Goal: Information Seeking & Learning: Learn about a topic

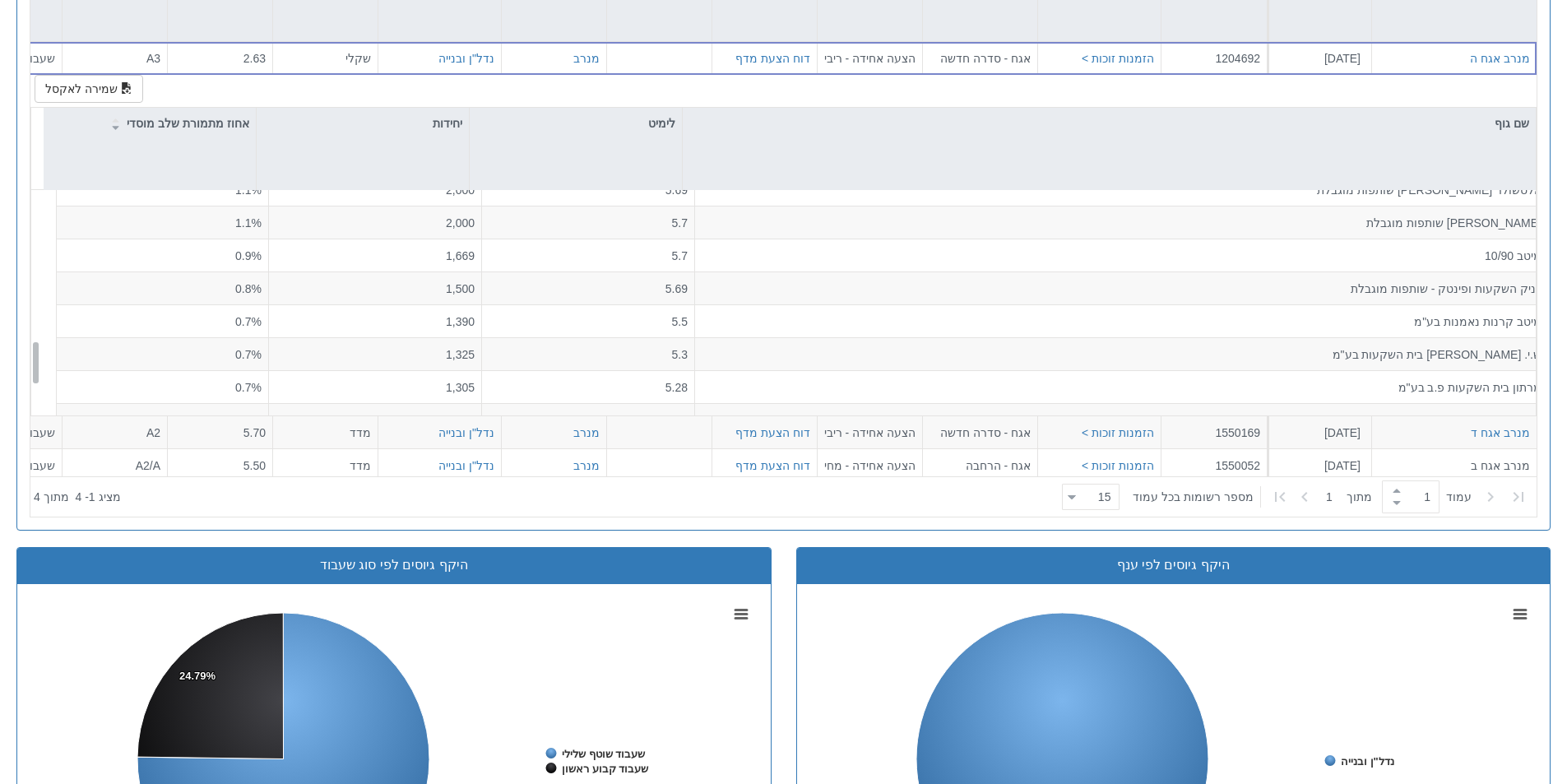
scroll to position [706, 0]
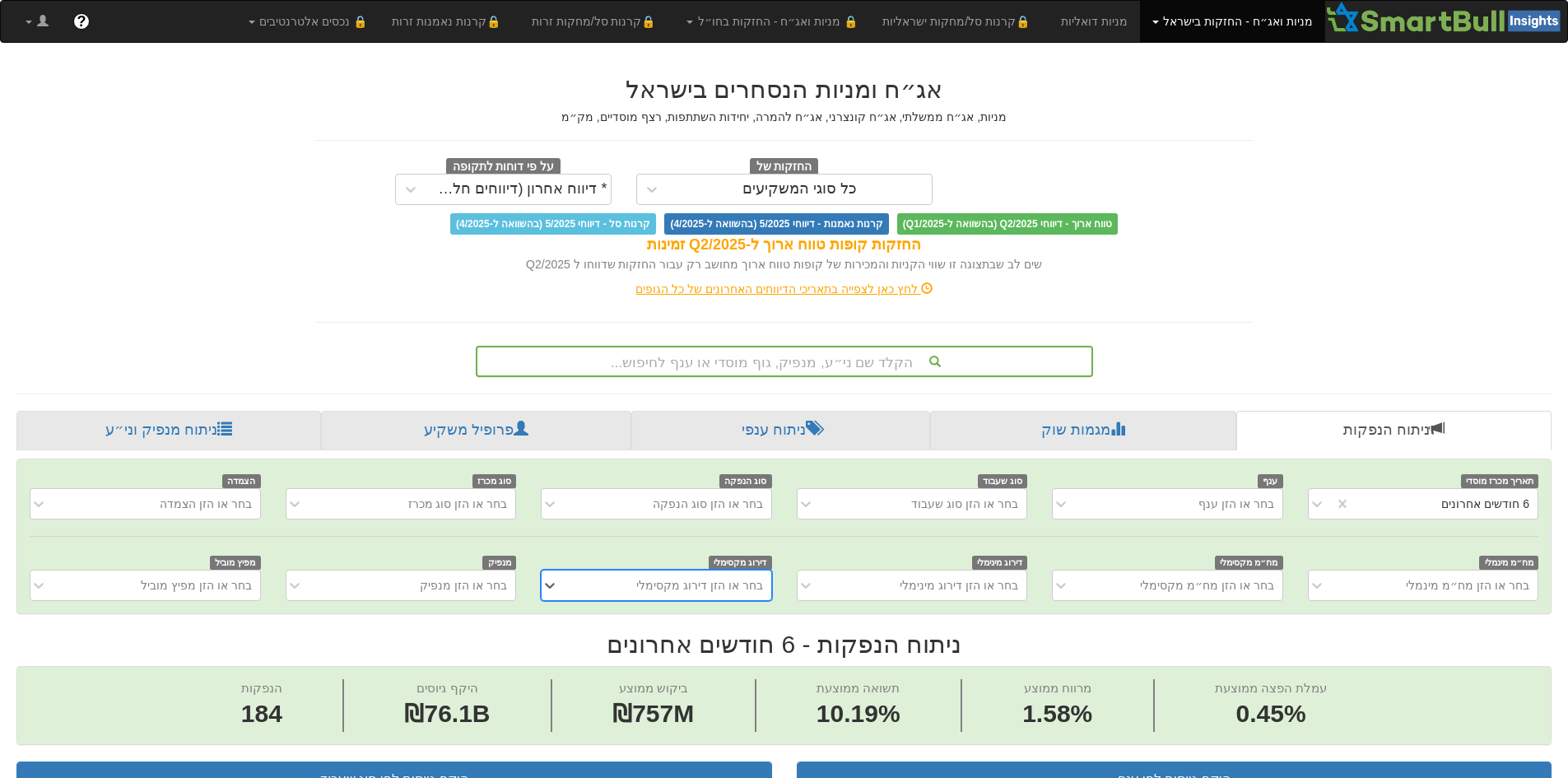
click at [754, 356] on div "הקלד שם ני״ע, מנפיק, גוף מוסדי או ענף לחיפוש..." at bounding box center [785, 361] width 614 height 28
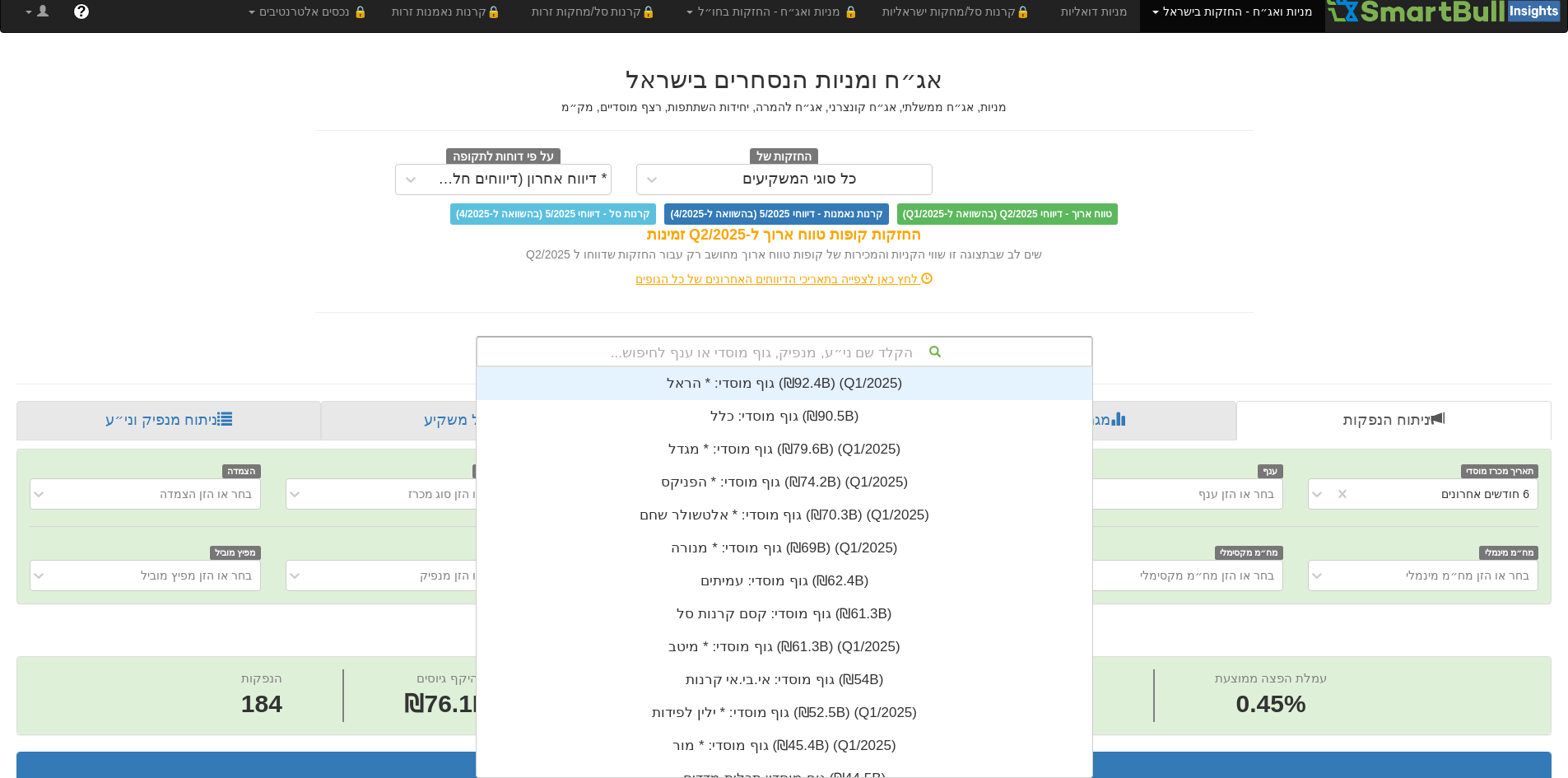
scroll to position [13, 0]
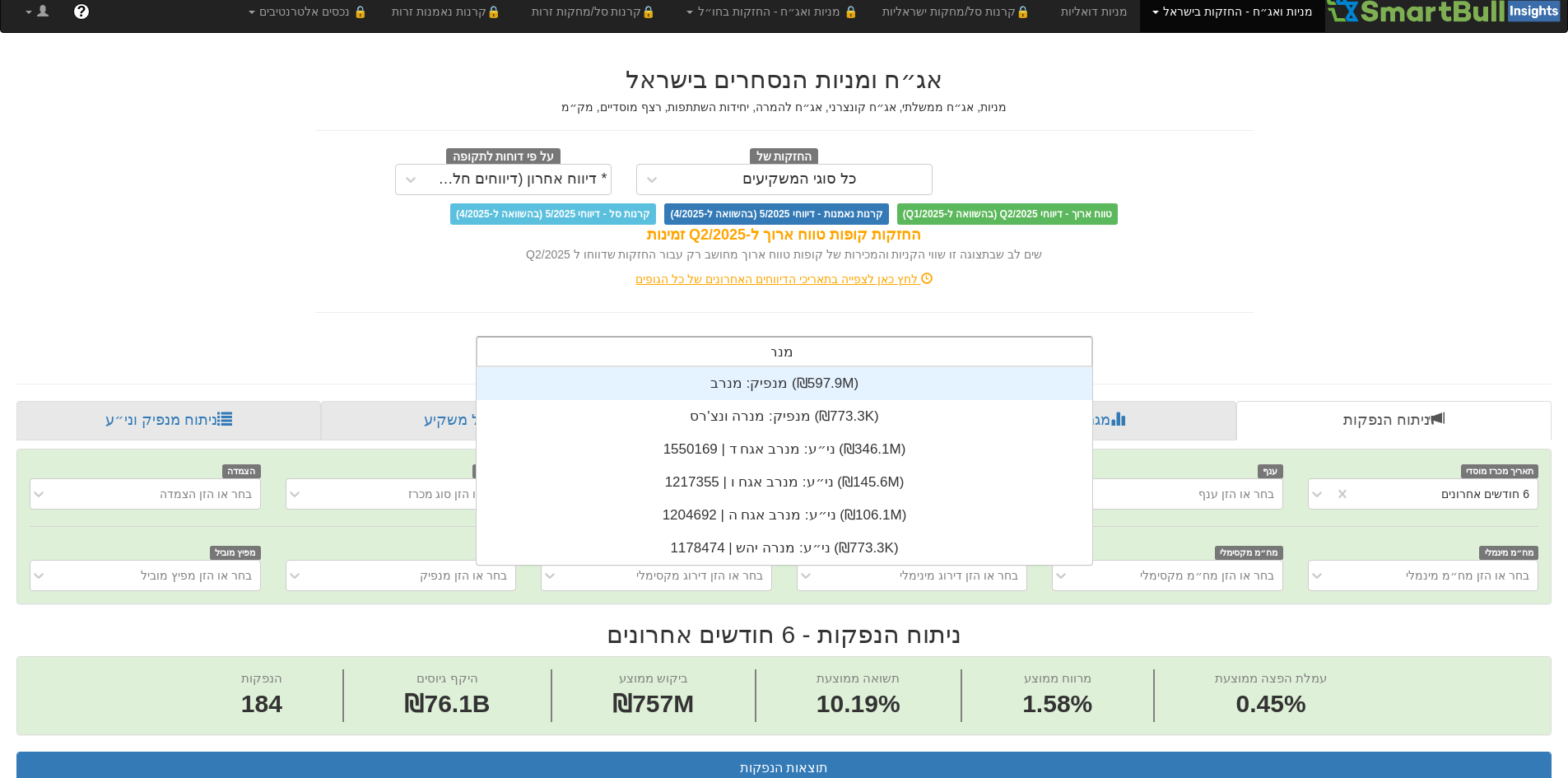
type input "מנרב"
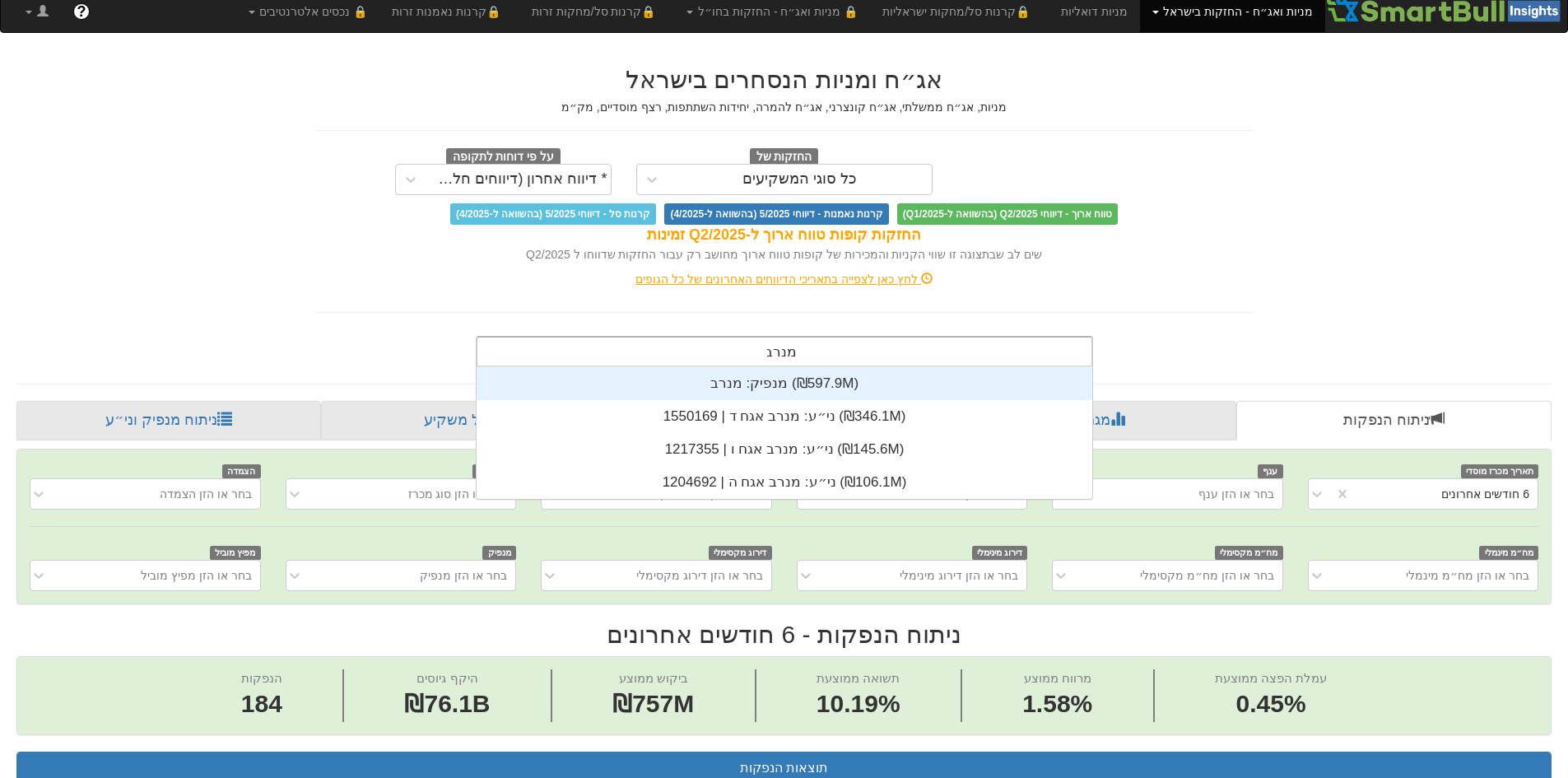
scroll to position [132, 0]
click at [786, 387] on div "מנפיק: ‏מנרב ‎(₪597.9M)‎" at bounding box center [785, 384] width 616 height 33
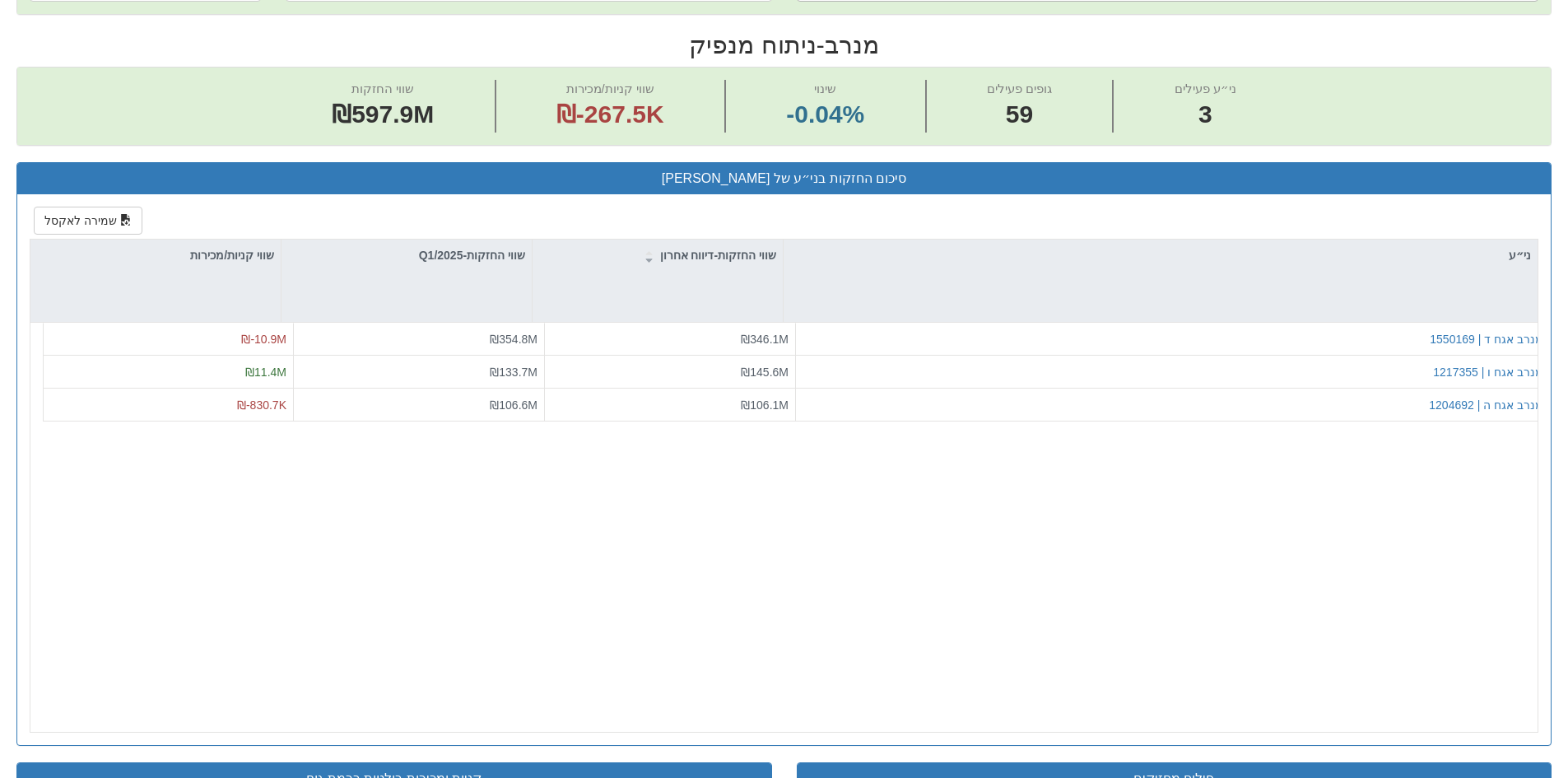
scroll to position [659, 0]
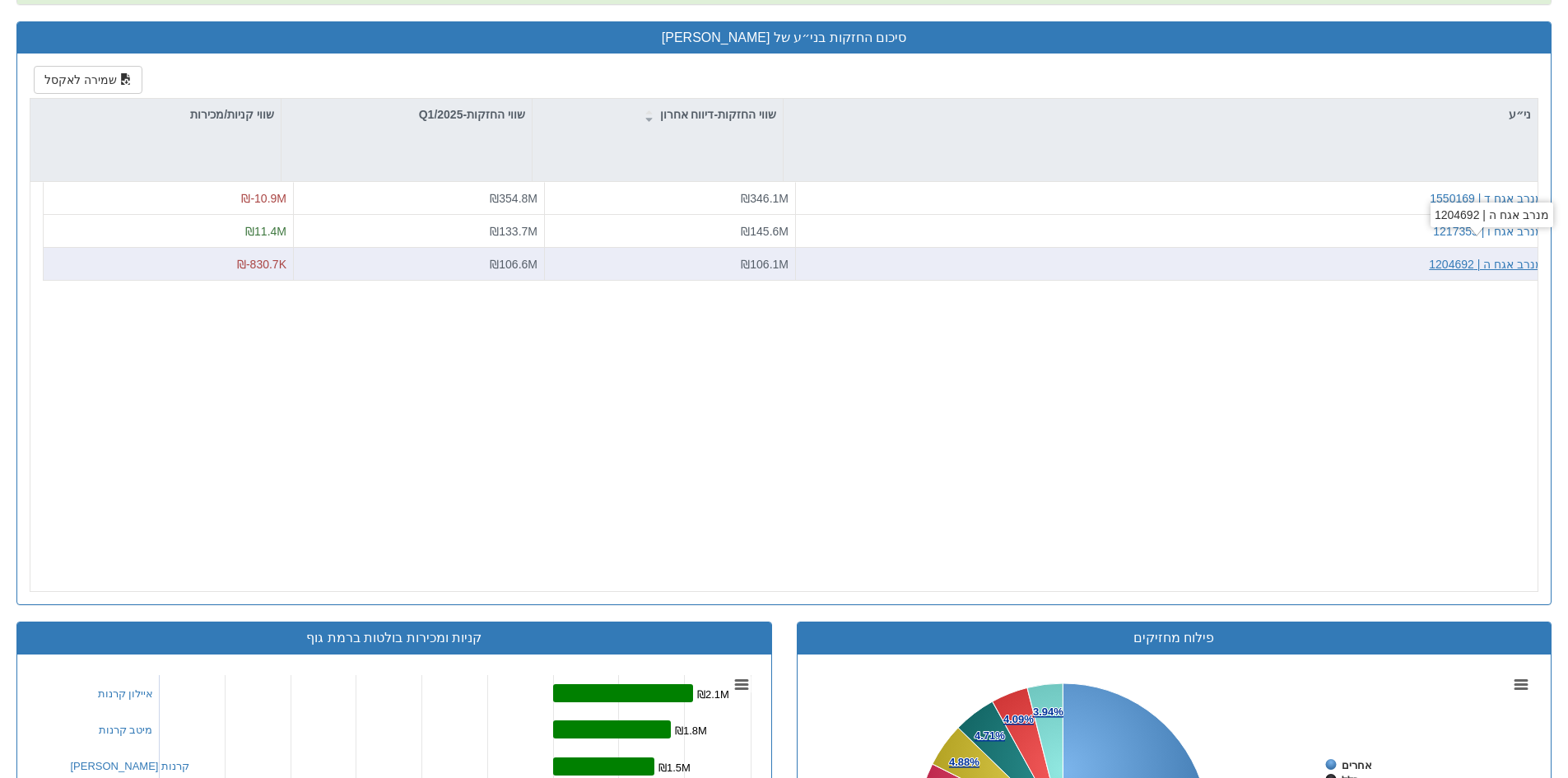
click at [1468, 261] on div "מנרב אגח ה | 1204692" at bounding box center [1485, 264] width 114 height 16
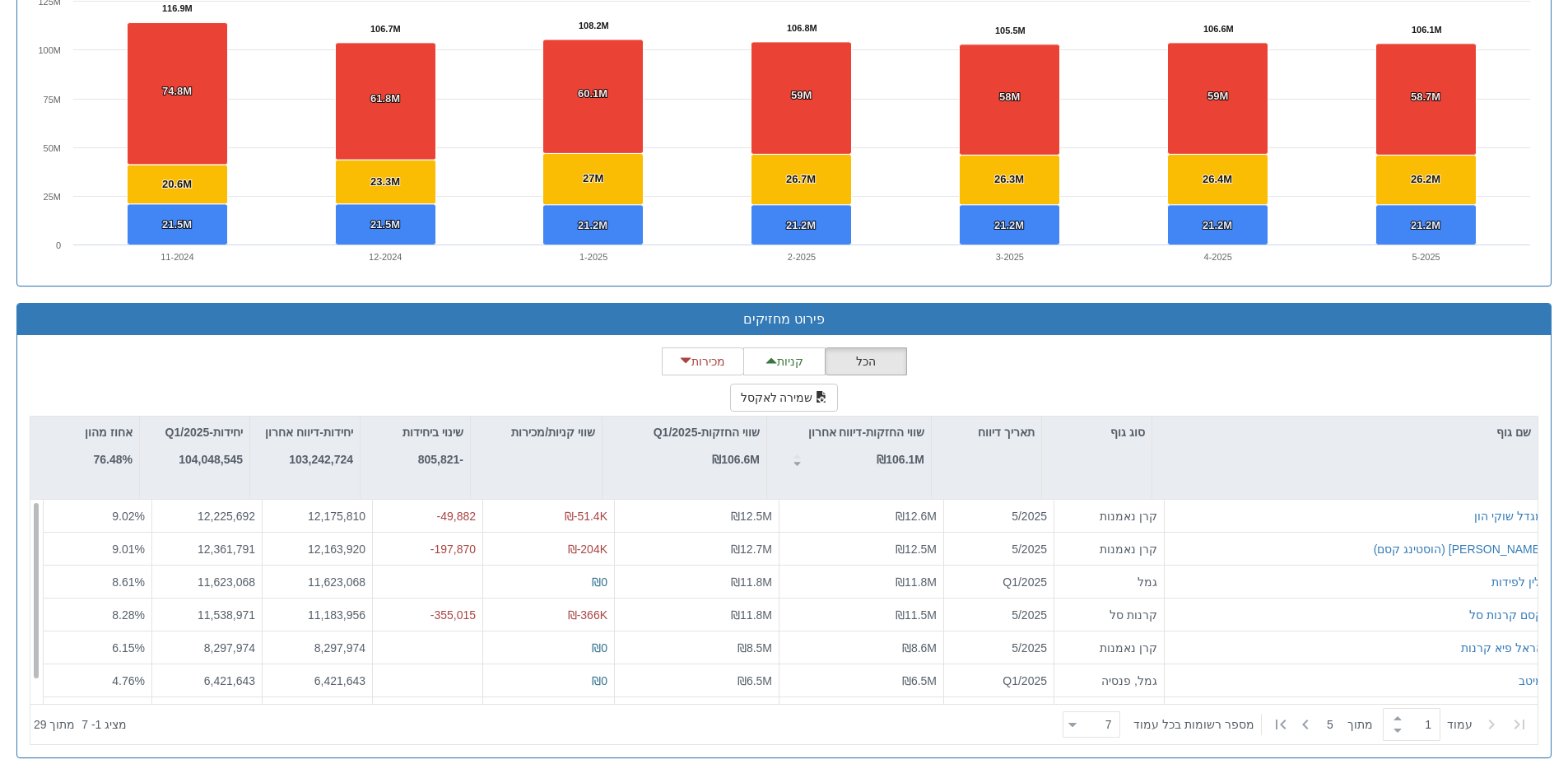
scroll to position [1228, 0]
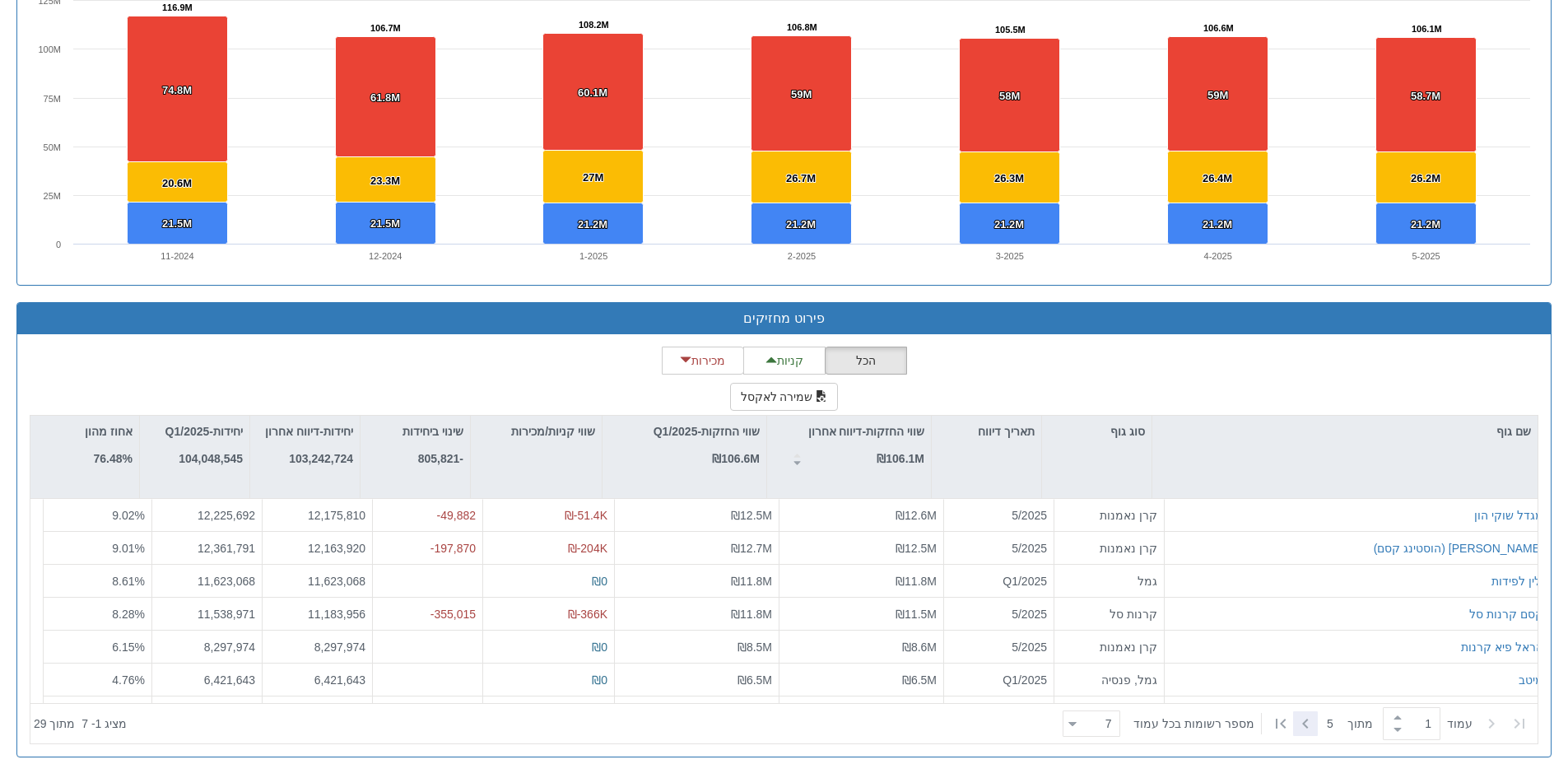
click at [1306, 722] on icon at bounding box center [1306, 724] width 20 height 20
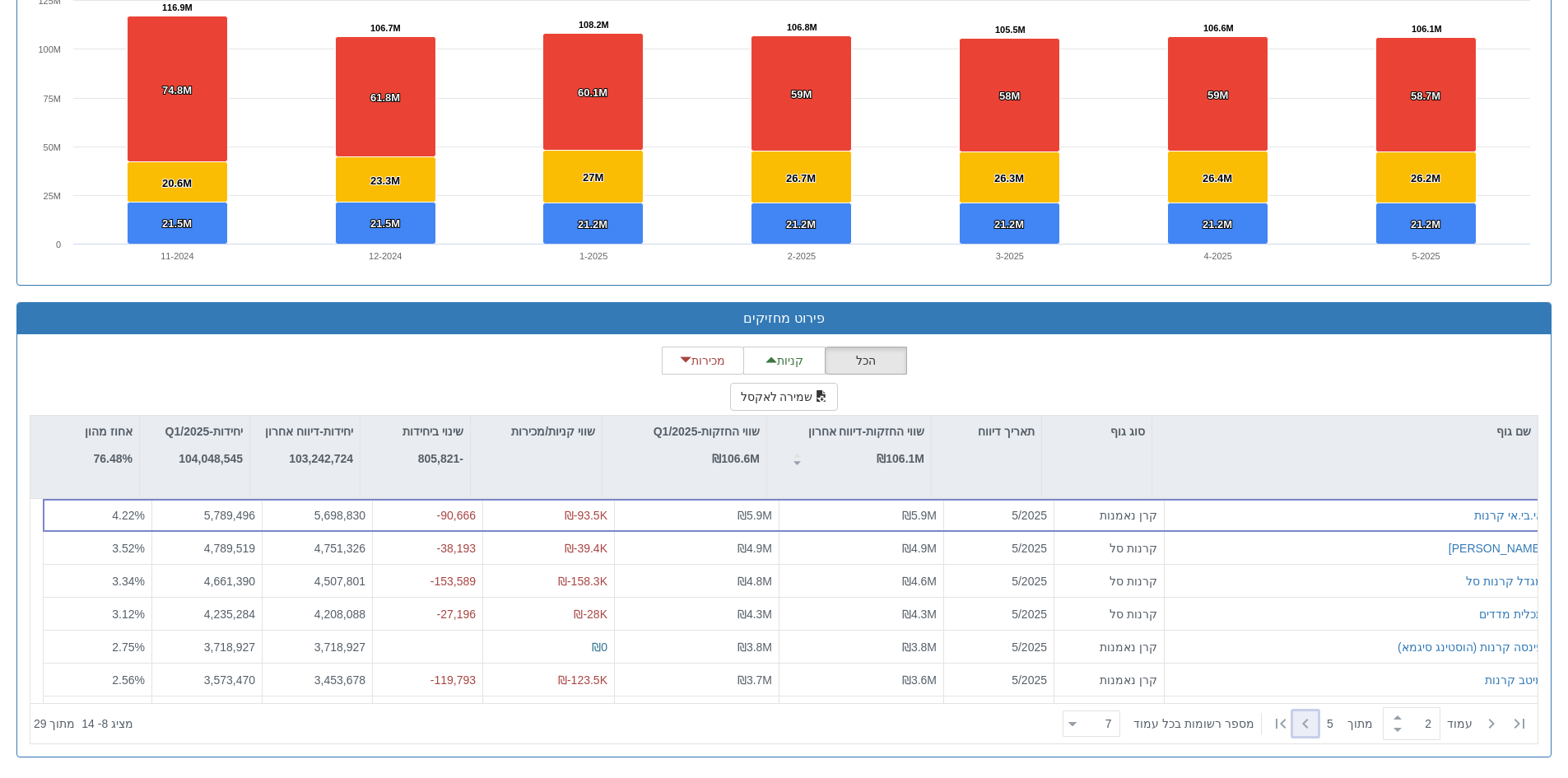
click at [1310, 725] on icon at bounding box center [1306, 724] width 20 height 20
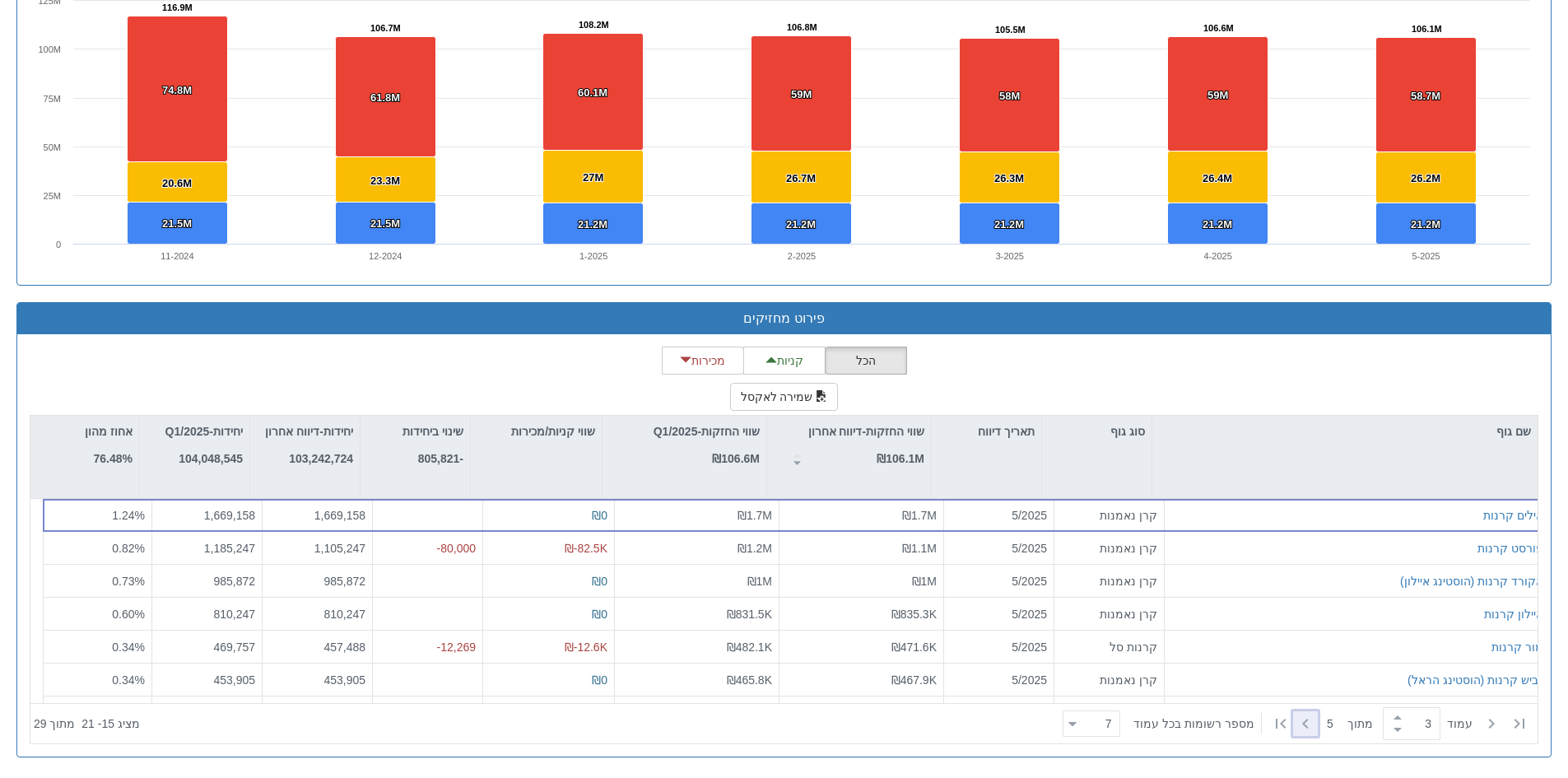
click at [1310, 725] on icon at bounding box center [1306, 724] width 20 height 20
type input "5"
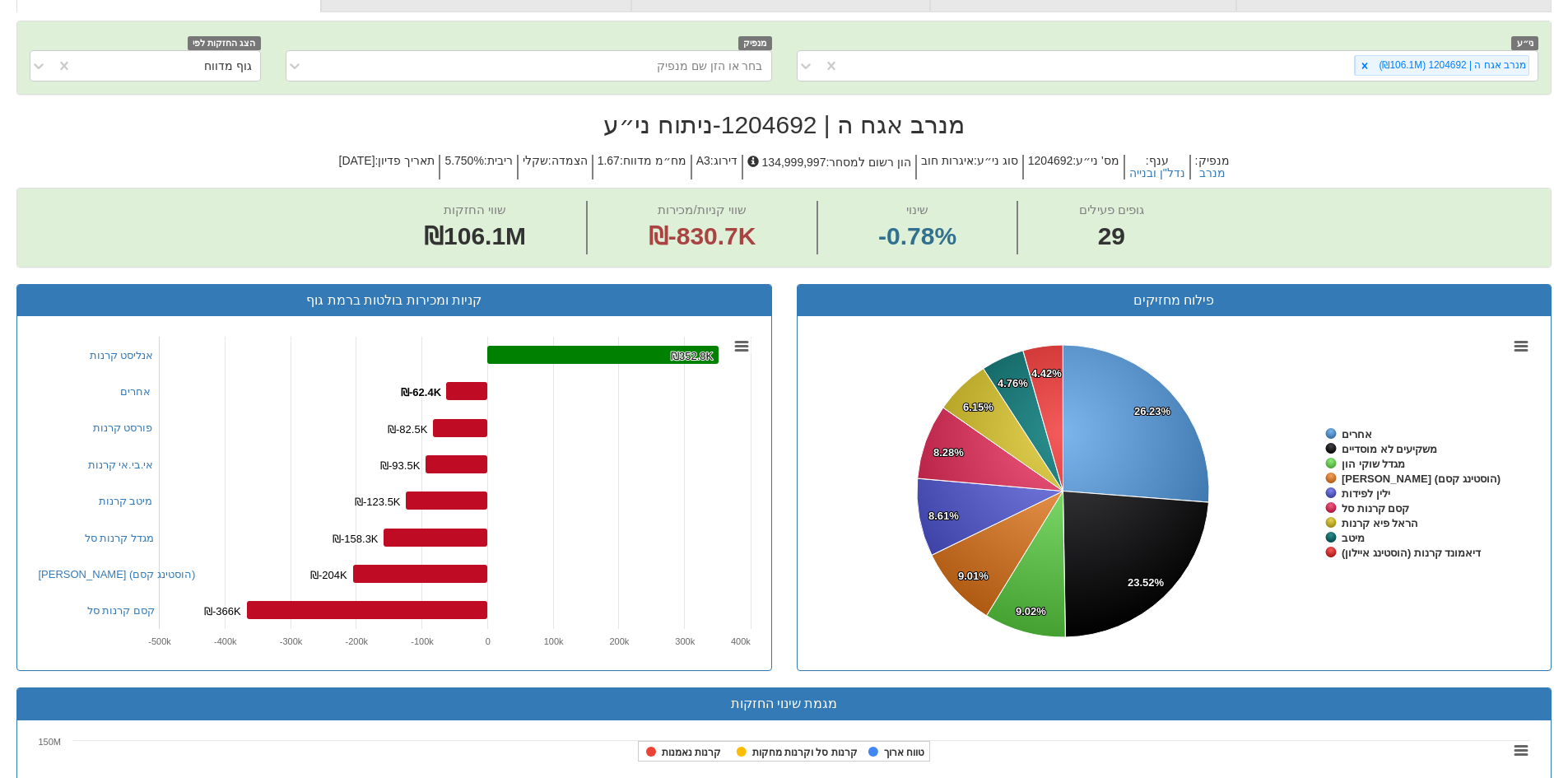
scroll to position [157, 0]
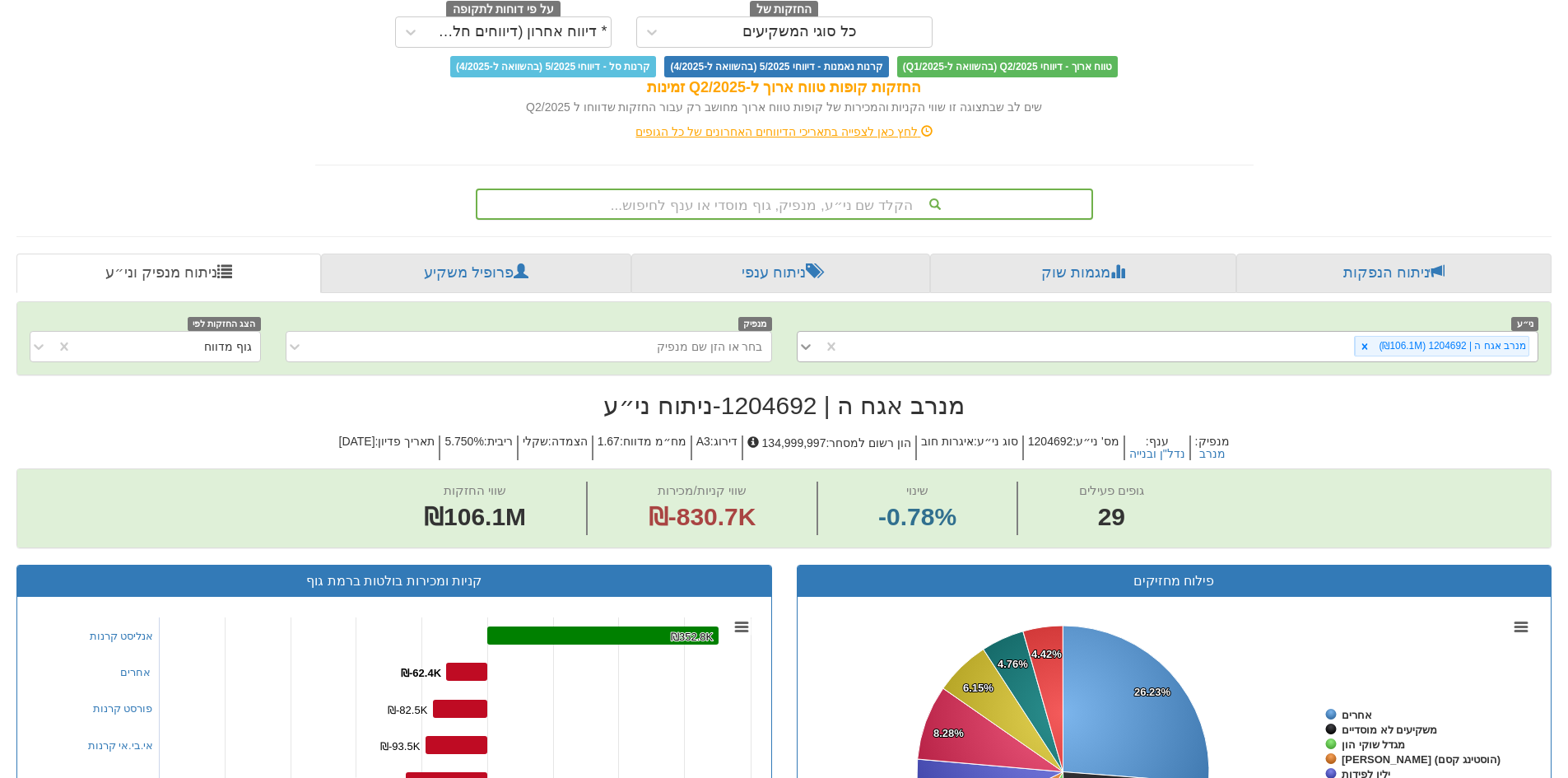
click at [808, 350] on icon at bounding box center [806, 347] width 16 height 16
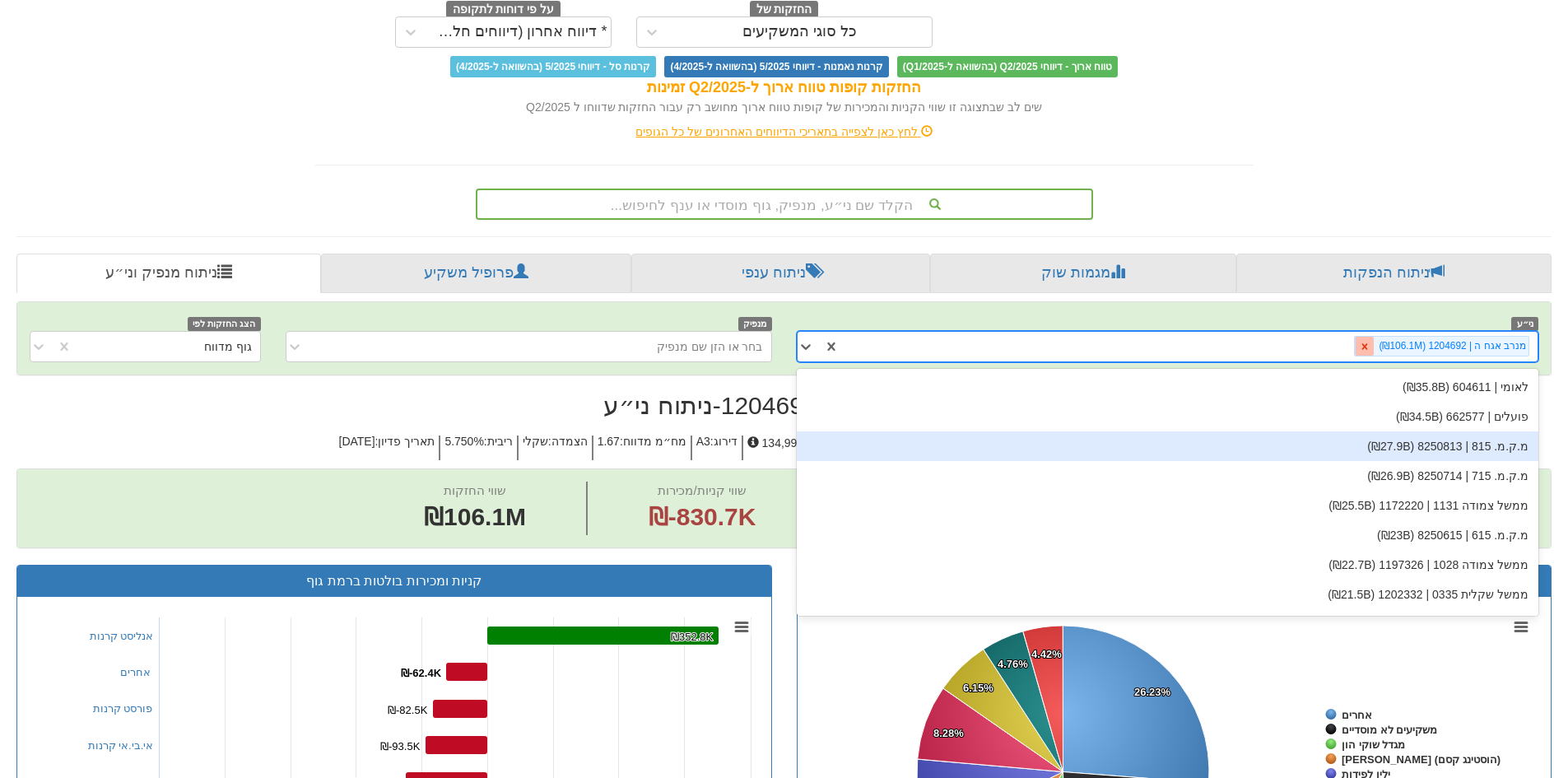
click at [1370, 342] on icon at bounding box center [1365, 347] width 12 height 12
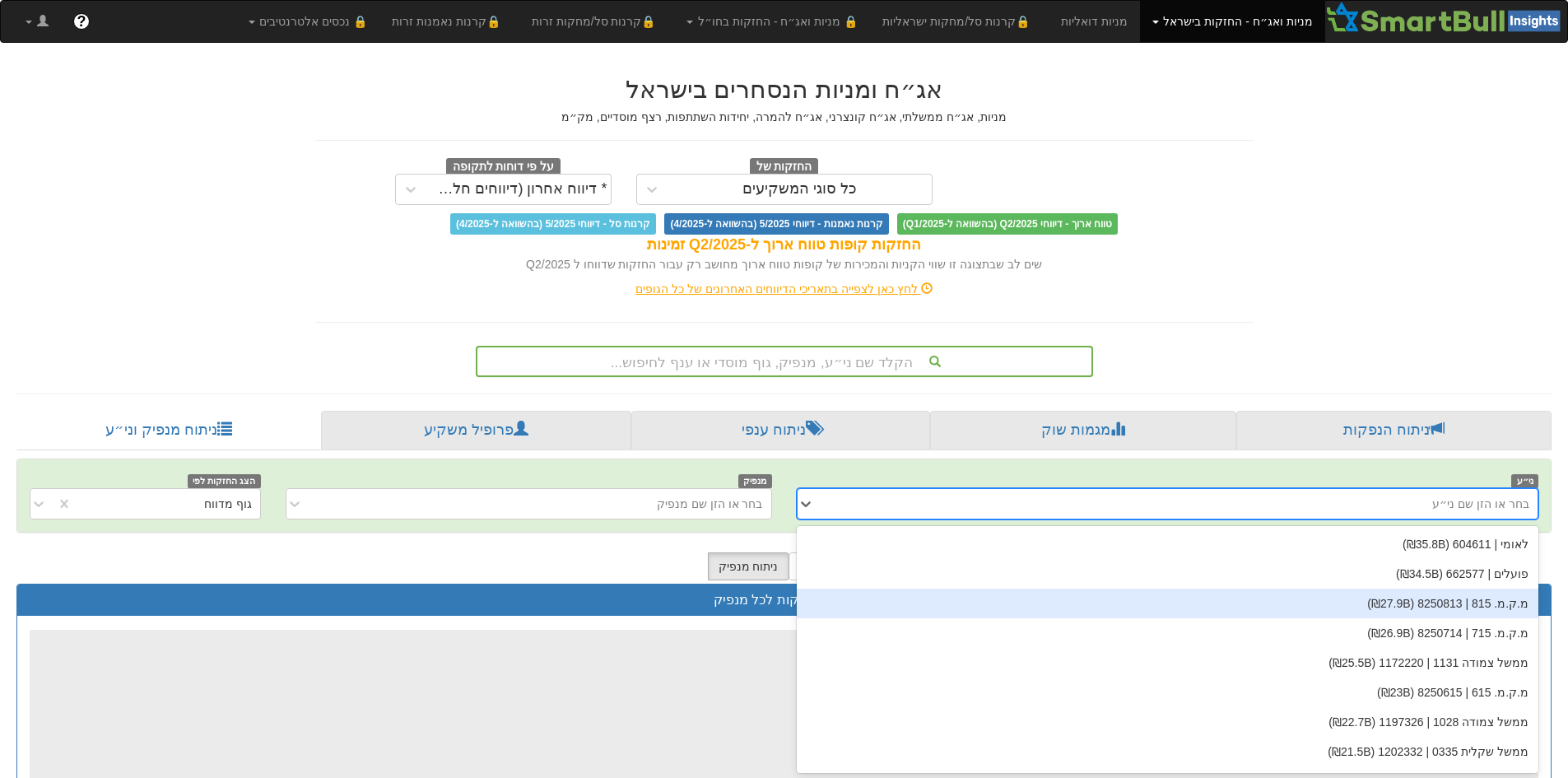
click at [830, 374] on div "הקלד שם ני״ע, מנפיק, גוף מוסדי או ענף לחיפוש..." at bounding box center [785, 361] width 618 height 31
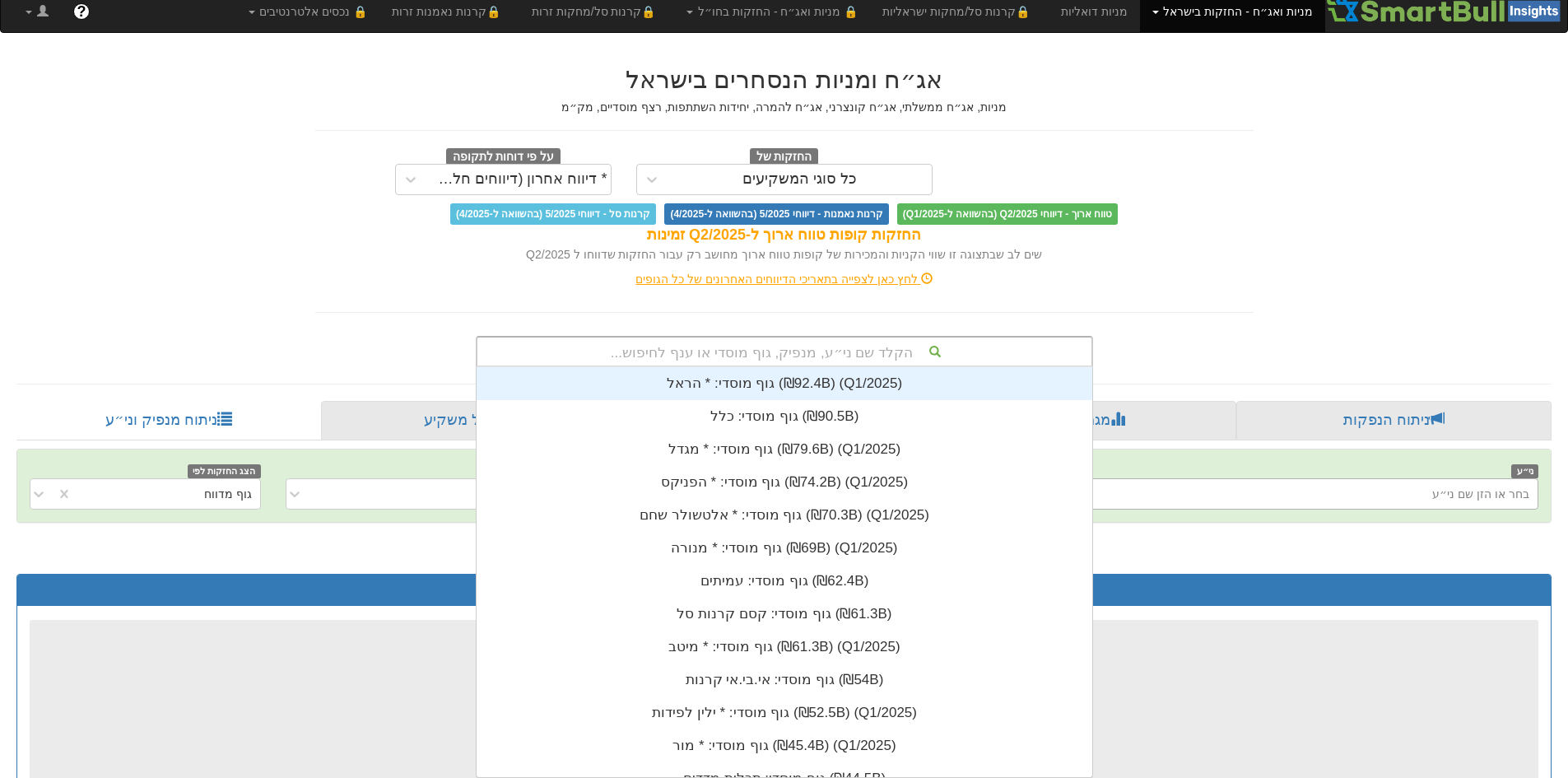
scroll to position [411, 0]
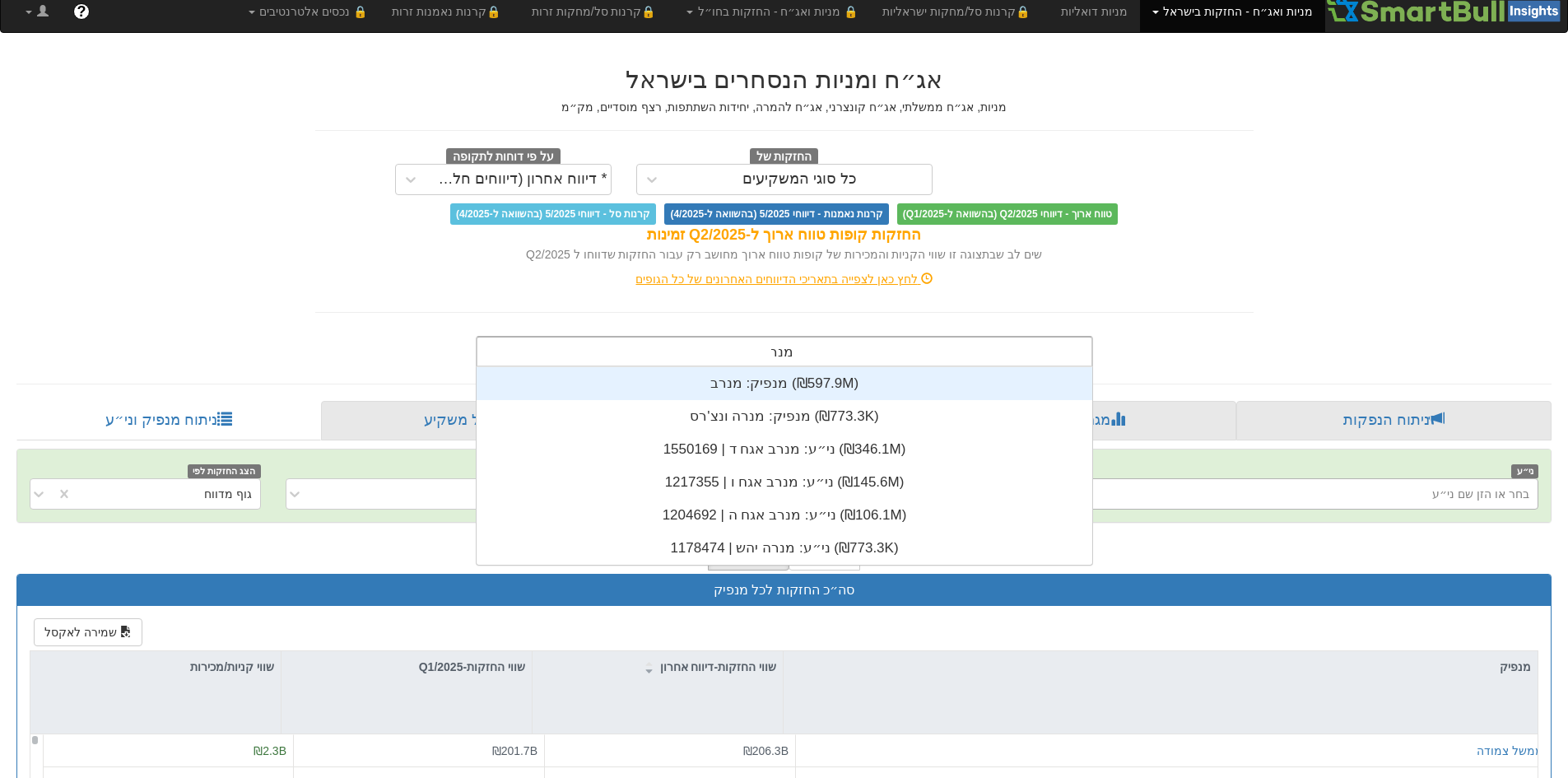
type input "מנרב"
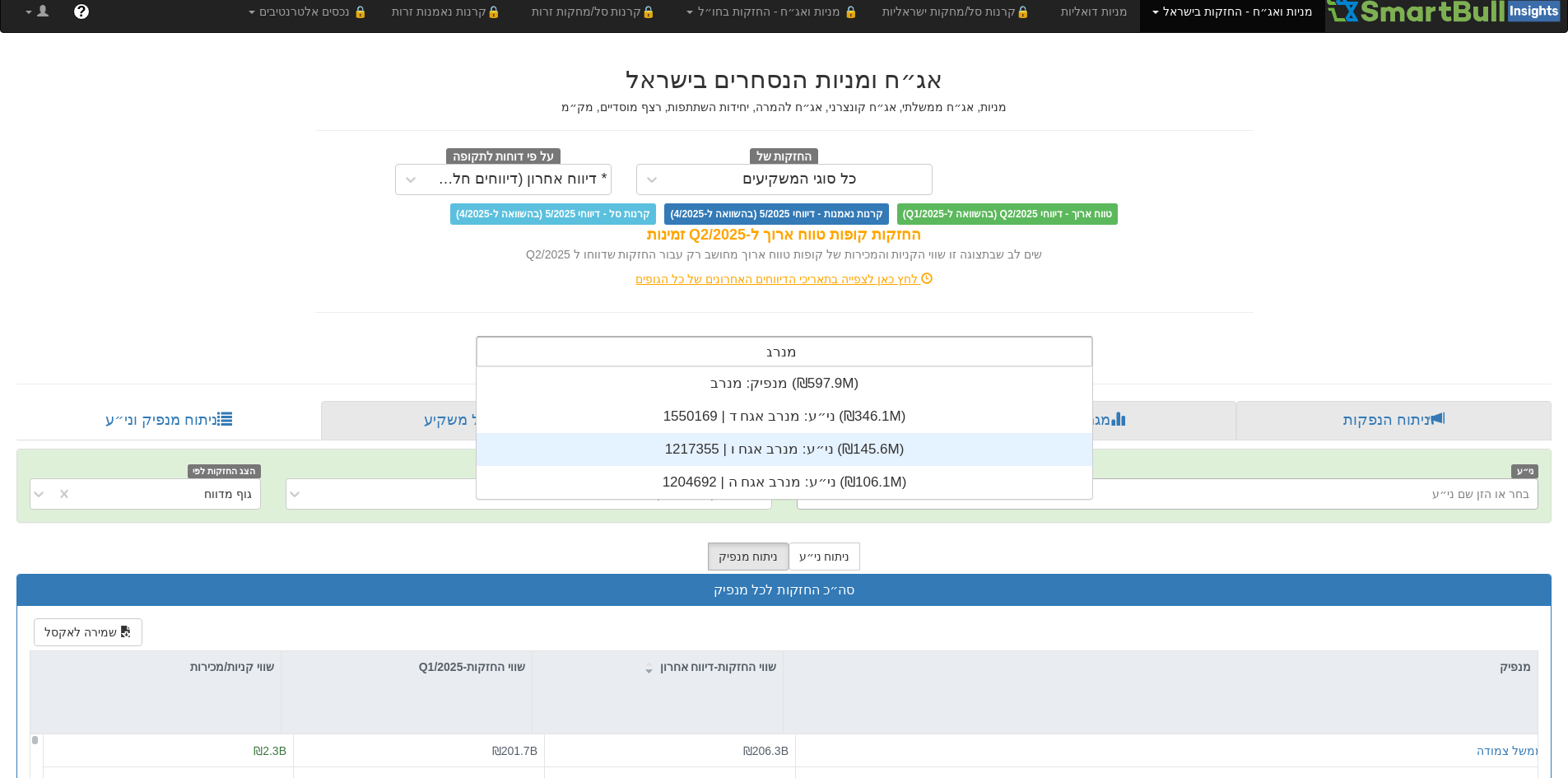
click at [801, 449] on div "ני״ע: ‏מנרב אגח ו | 1217355 ‎(₪145.6M)‎" at bounding box center [785, 449] width 616 height 33
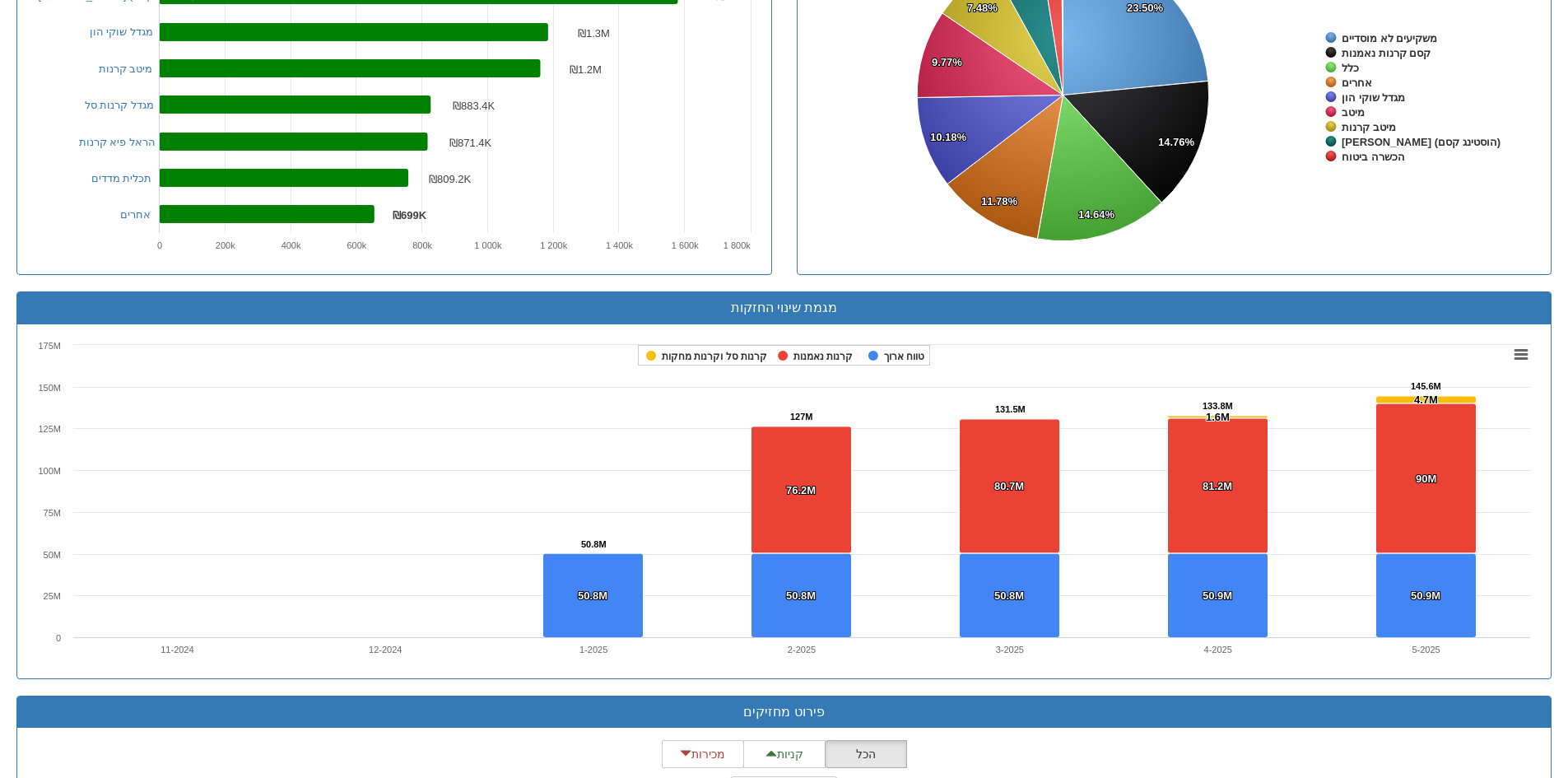
scroll to position [1228, 0]
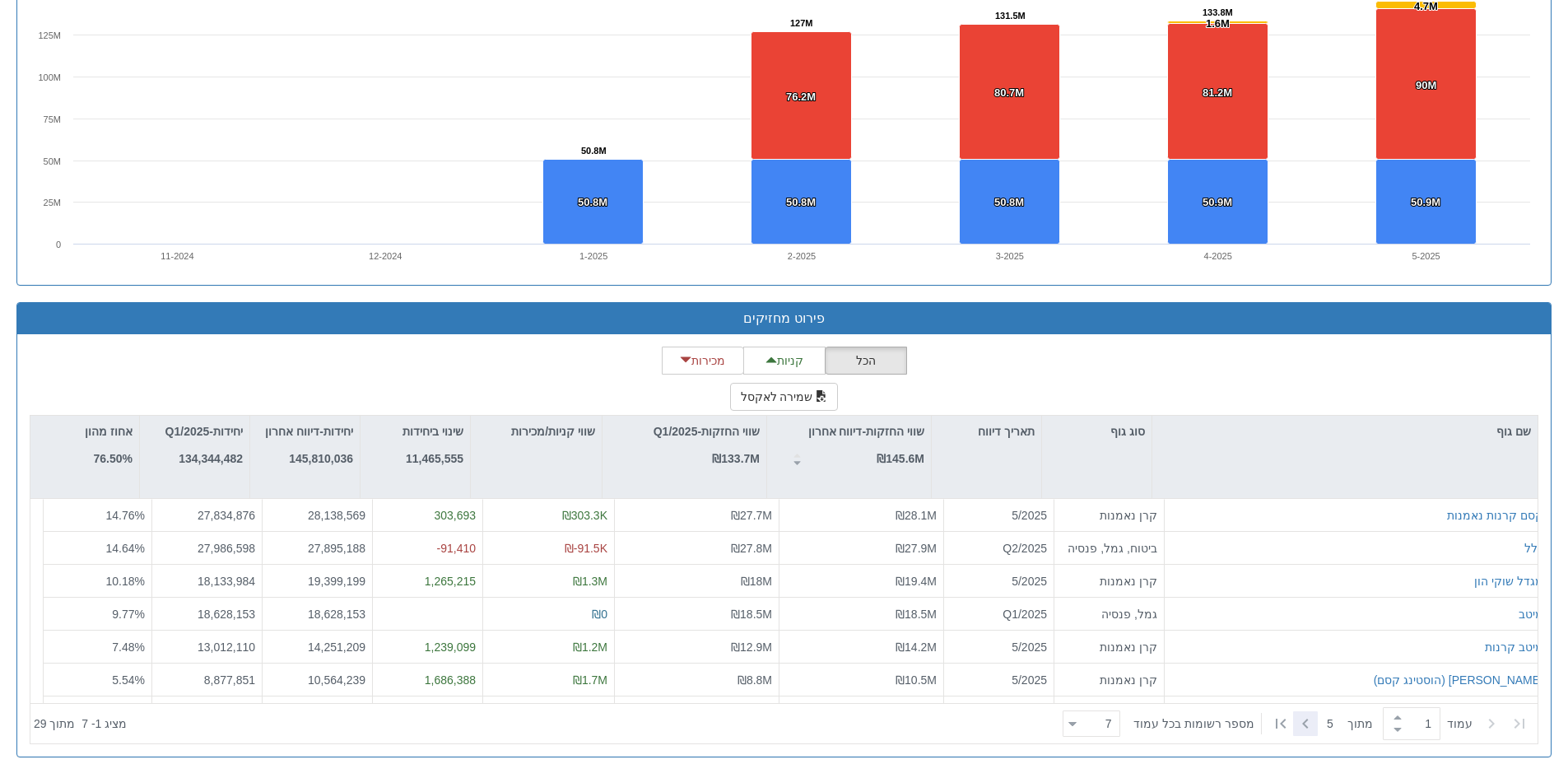
click at [1309, 726] on icon at bounding box center [1306, 724] width 20 height 20
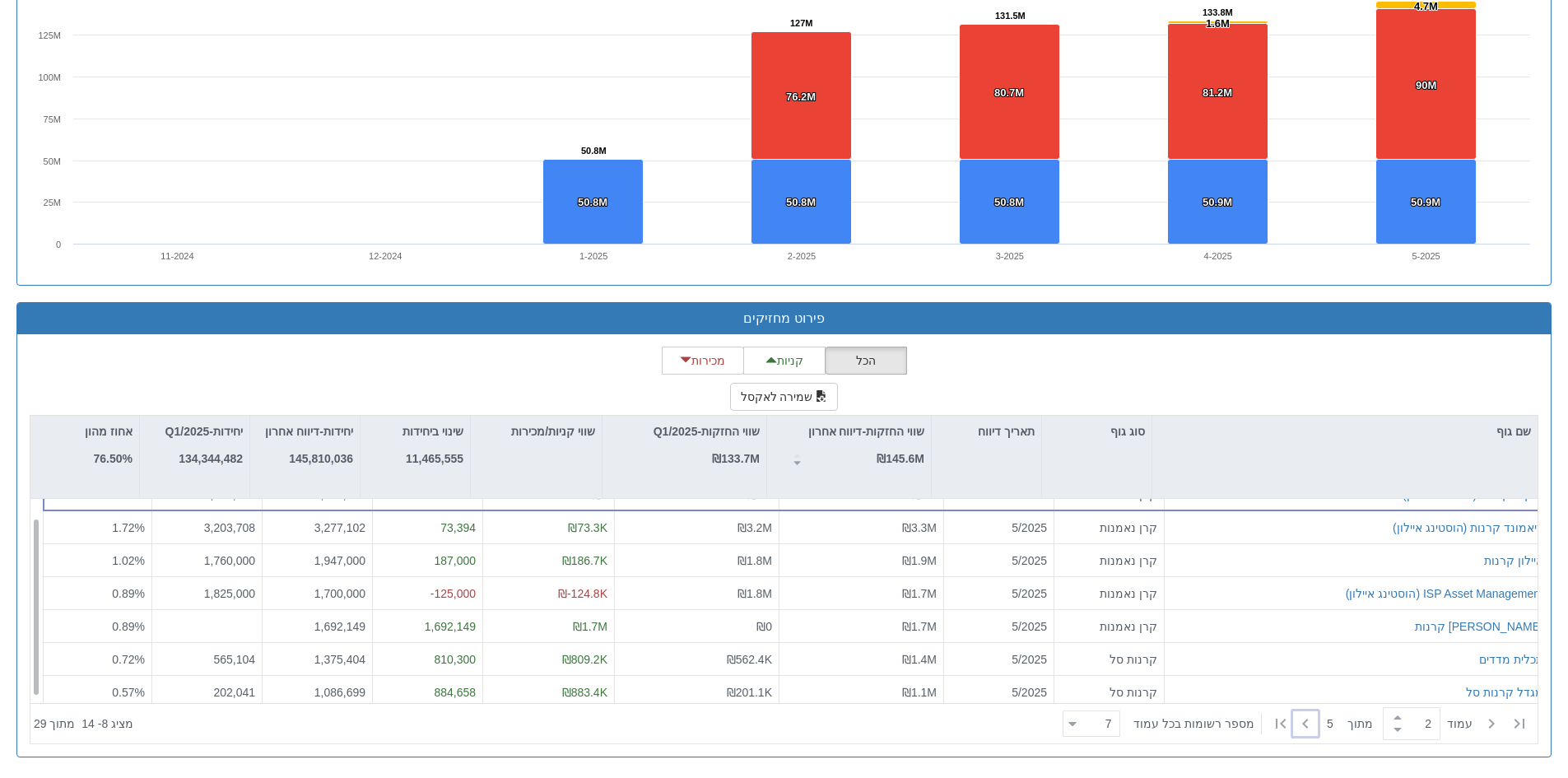
scroll to position [0, 0]
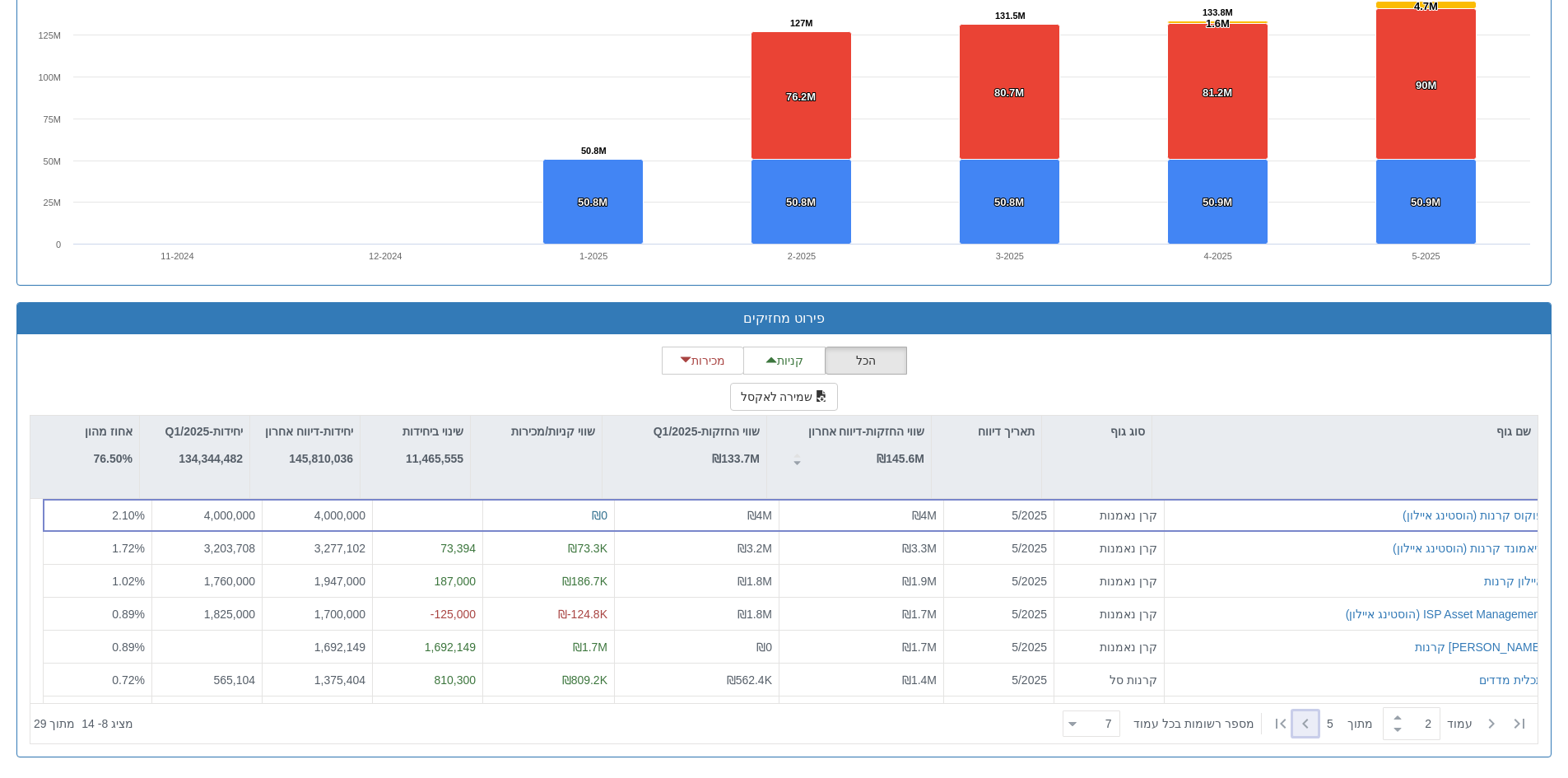
click at [1308, 724] on icon at bounding box center [1306, 724] width 20 height 20
click at [1498, 717] on icon at bounding box center [1492, 724] width 20 height 20
type input "2"
